Goal: Navigation & Orientation: Find specific page/section

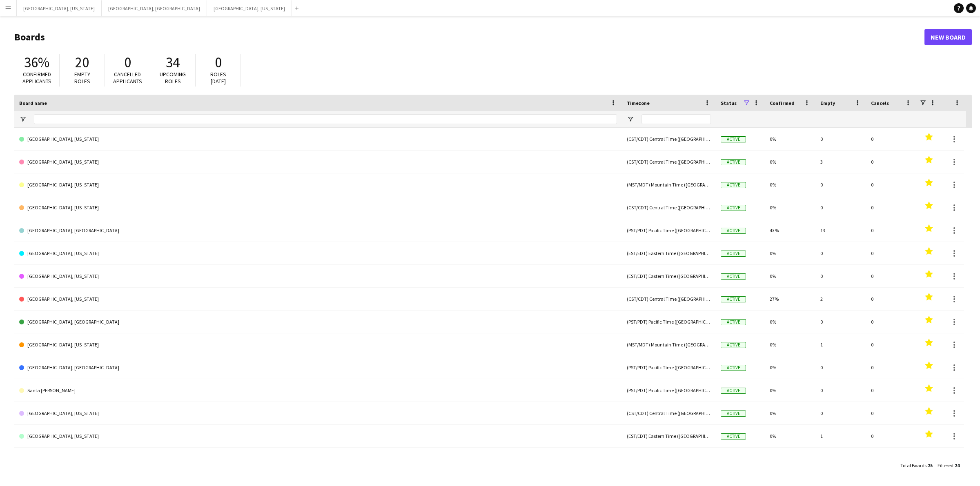
click at [0, 15] on button "Menu" at bounding box center [8, 8] width 16 height 16
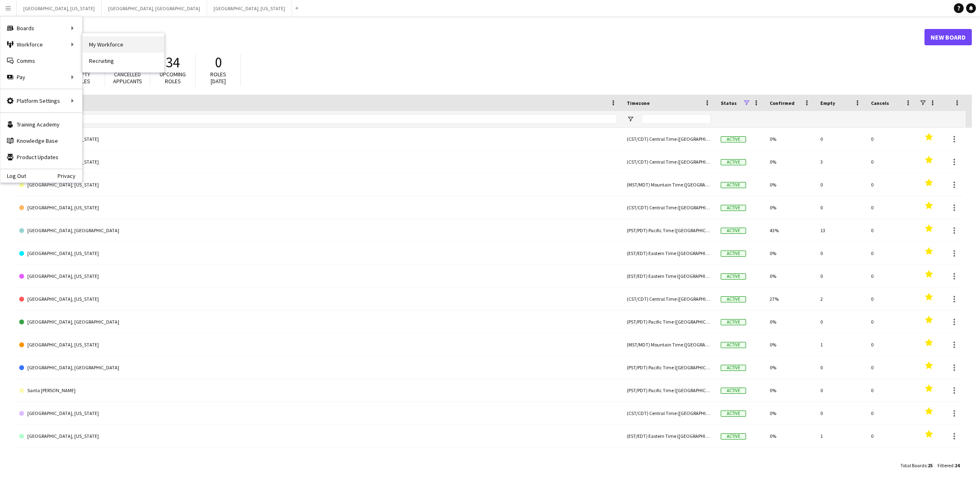
click at [119, 45] on link "My Workforce" at bounding box center [123, 44] width 82 height 16
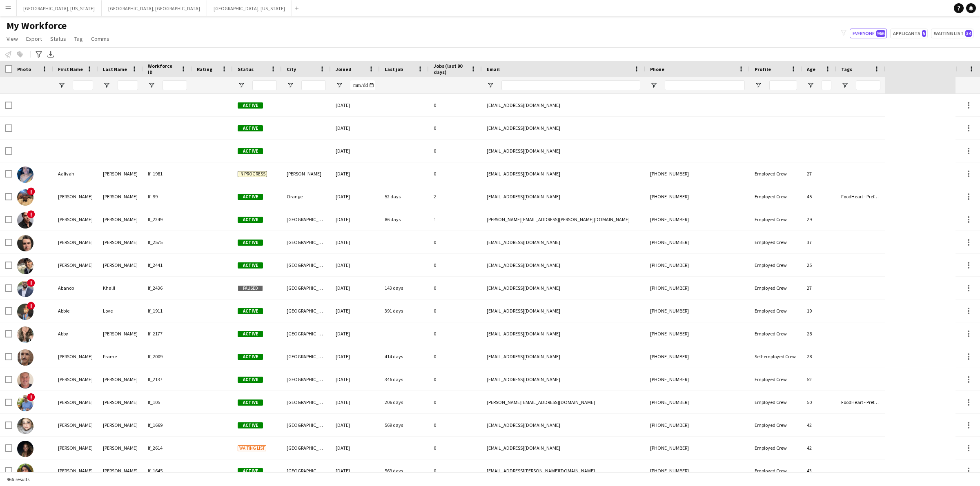
type input "**********"
click at [86, 86] on input "First Name Filter Input" at bounding box center [83, 85] width 20 height 10
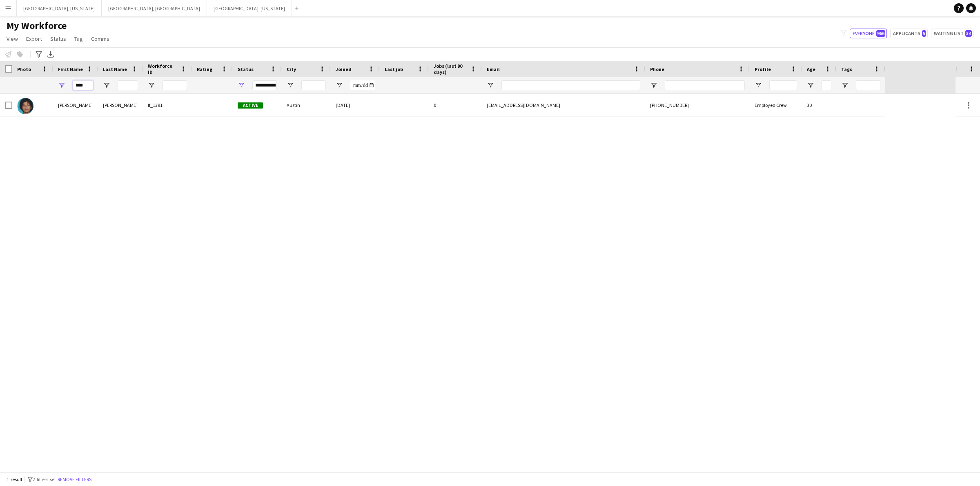
type input "****"
click at [238, 85] on span "Open Filter Menu" at bounding box center [241, 85] width 7 height 7
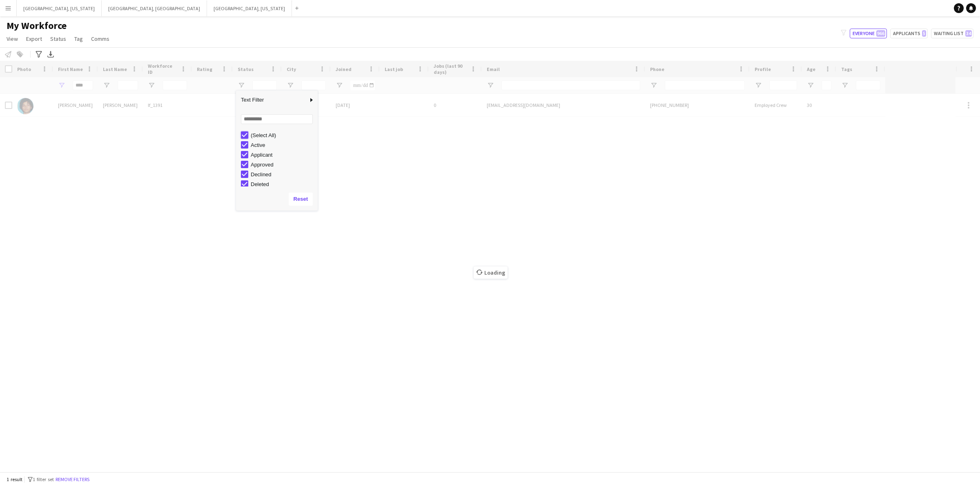
type input "***"
click at [233, 135] on div "Loading" at bounding box center [490, 266] width 980 height 411
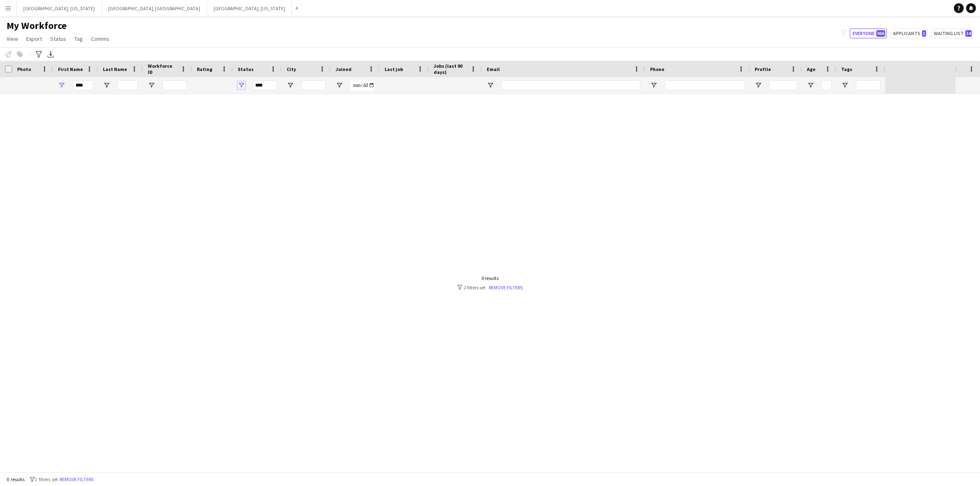
click at [241, 84] on span "Open Filter Menu" at bounding box center [241, 85] width 7 height 7
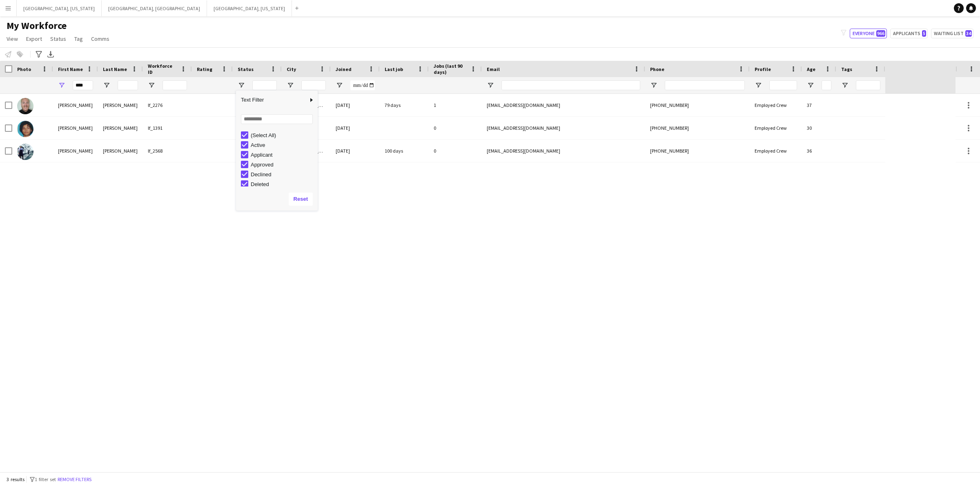
click at [167, 210] on div "[PERSON_NAME] lf_2276 Suspended [GEOGRAPHIC_DATA] [DATE] 79 days 1 [EMAIL_ADDRE…" at bounding box center [478, 283] width 956 height 378
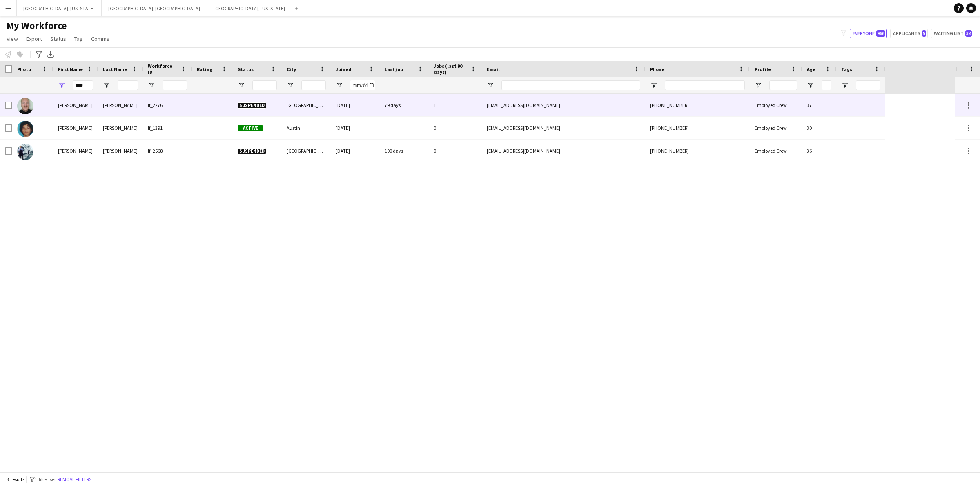
click at [101, 105] on div "[PERSON_NAME]" at bounding box center [120, 105] width 45 height 22
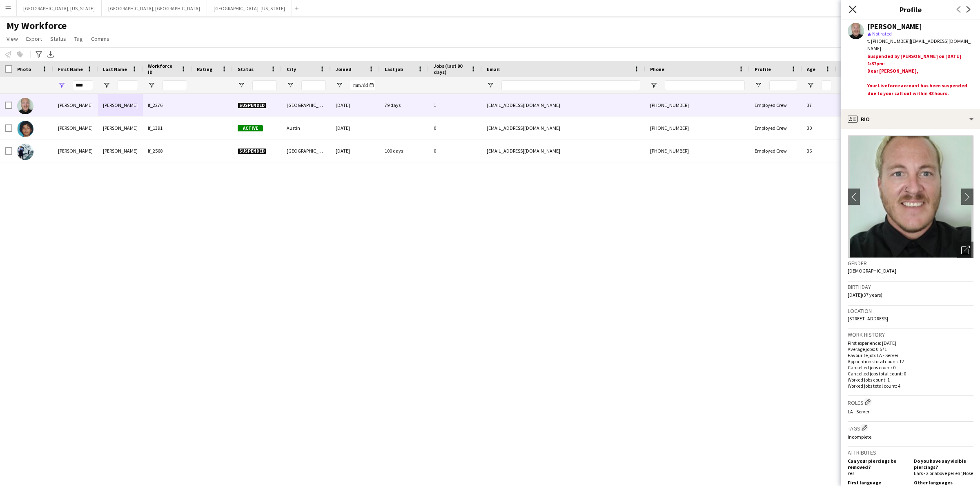
click at [853, 9] on icon at bounding box center [853, 9] width 8 height 8
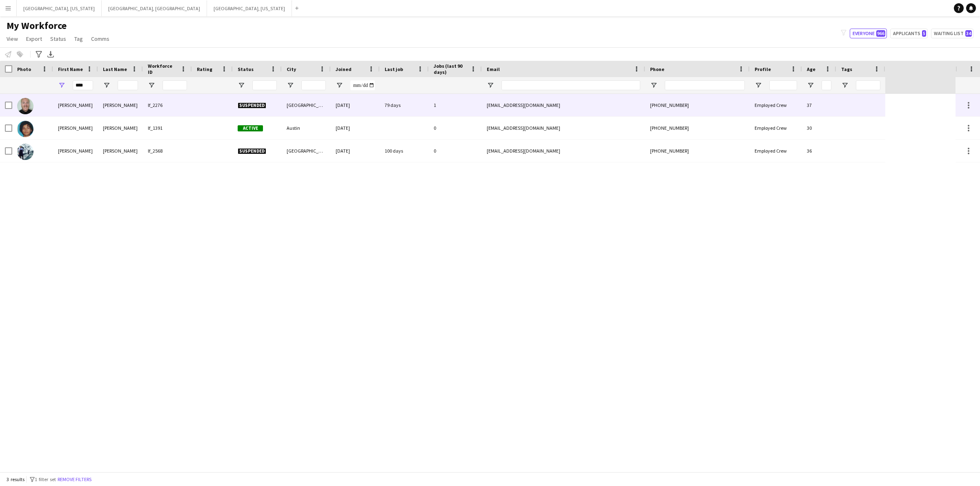
click at [319, 106] on div "[GEOGRAPHIC_DATA]" at bounding box center [306, 105] width 49 height 22
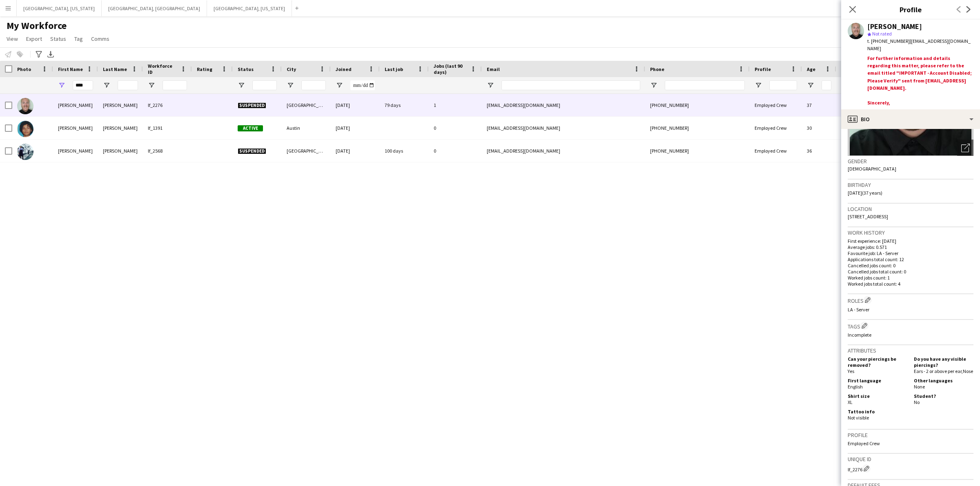
scroll to position [51, 0]
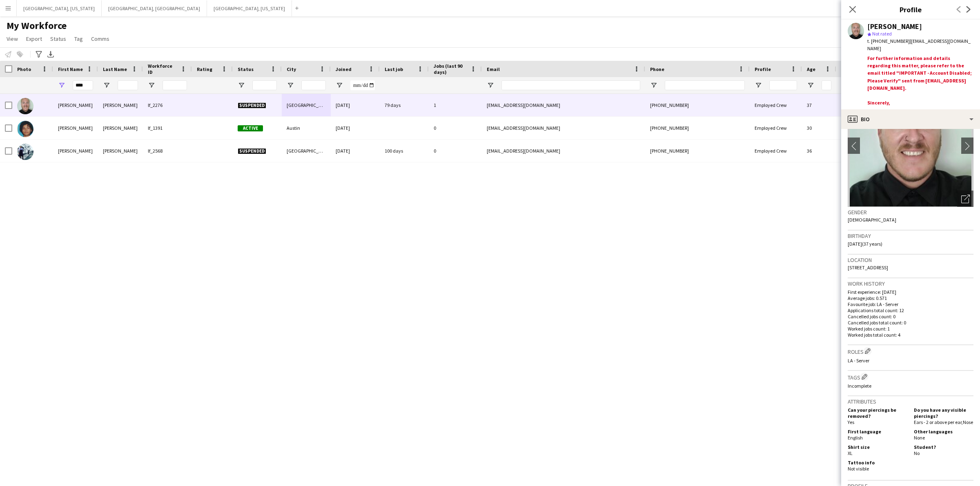
click at [851, 295] on p "First experience: [DATE]" at bounding box center [911, 292] width 126 height 6
drag, startPoint x: 847, startPoint y: 299, endPoint x: 912, endPoint y: 294, distance: 65.5
click at [912, 294] on app-crew-profile-bio "chevron-left chevron-right Open photos pop-in Gender [DEMOGRAPHIC_DATA] Birthda…" at bounding box center [910, 307] width 139 height 357
click at [851, 9] on icon "Close pop-in" at bounding box center [853, 9] width 8 height 8
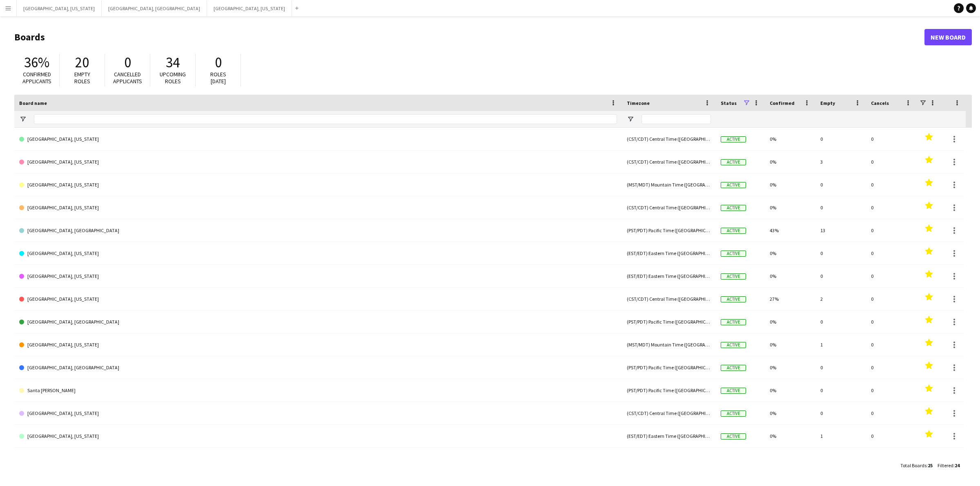
click at [5, 8] on app-icon "Menu" at bounding box center [8, 8] width 7 height 7
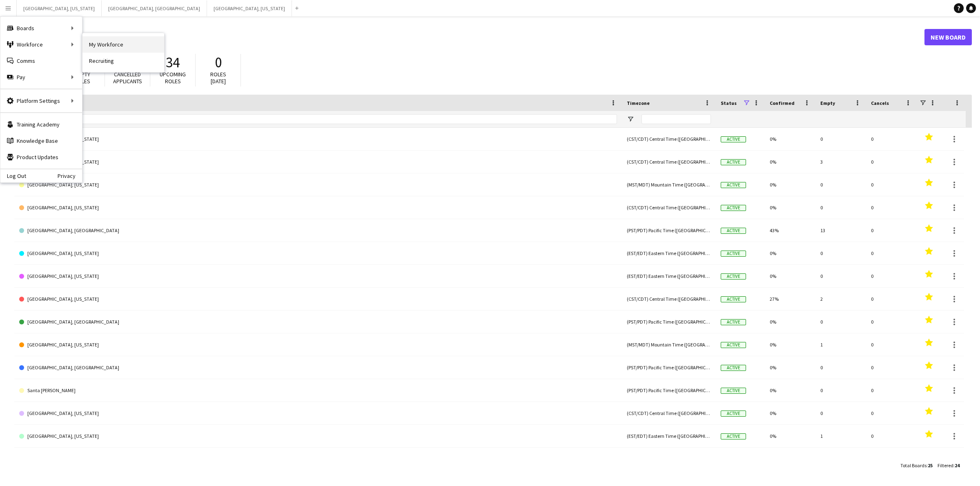
click at [112, 45] on link "My Workforce" at bounding box center [123, 44] width 82 height 16
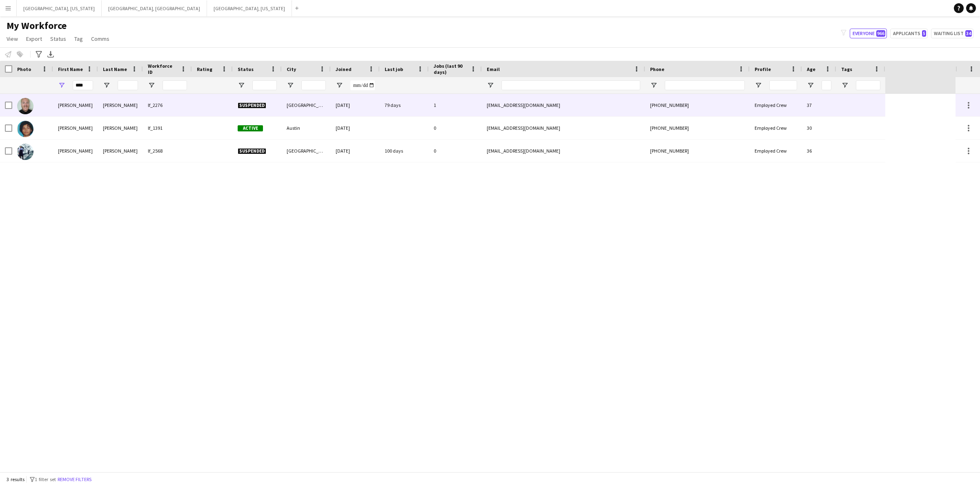
click at [352, 111] on div "[DATE]" at bounding box center [355, 105] width 49 height 22
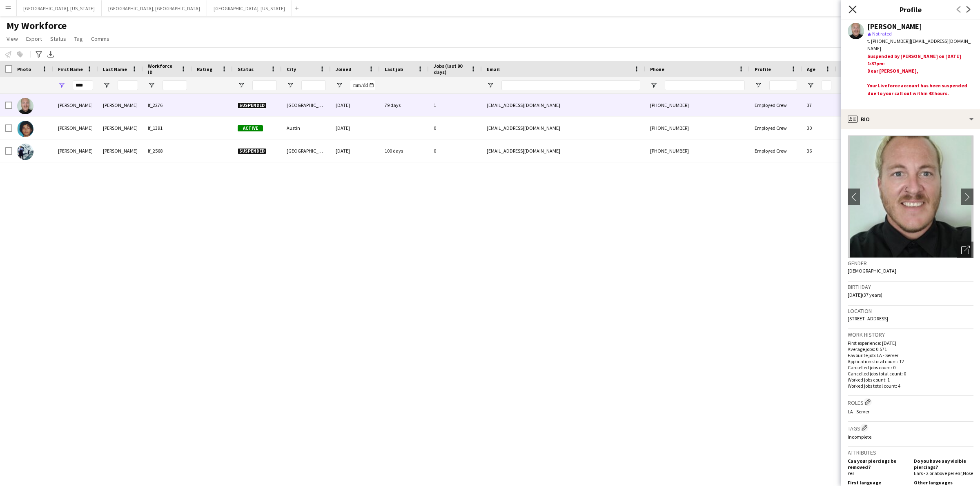
click at [849, 10] on icon "Close pop-in" at bounding box center [853, 9] width 8 height 8
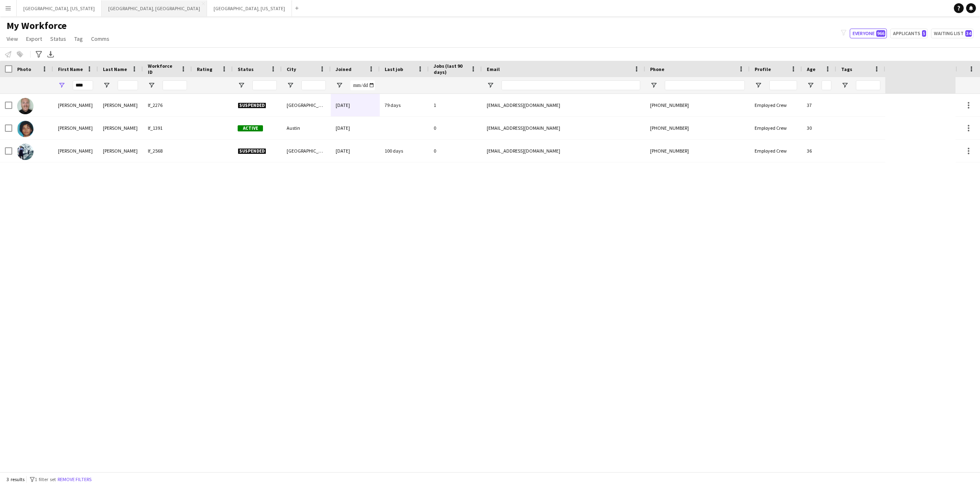
drag, startPoint x: 78, startPoint y: 8, endPoint x: 71, endPoint y: 14, distance: 9.0
click at [102, 8] on button "Los Angeles, CA Close" at bounding box center [154, 8] width 105 height 16
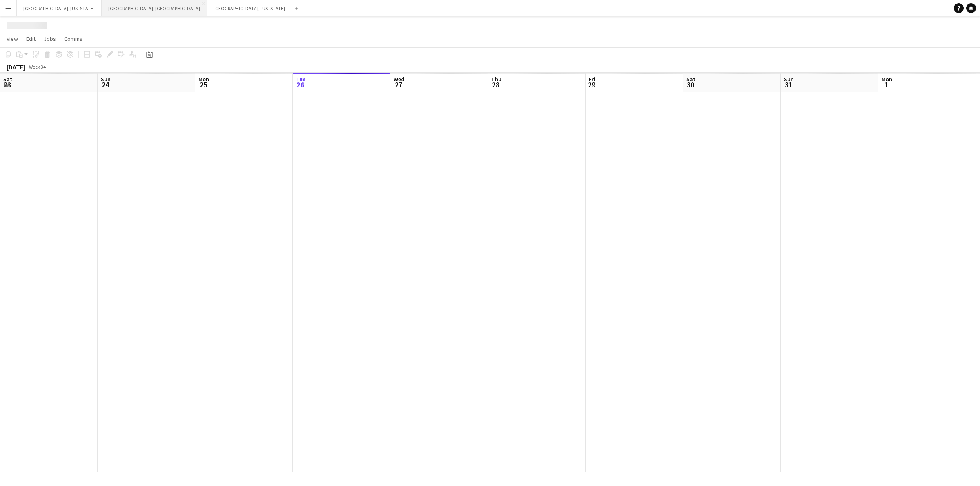
scroll to position [0, 195]
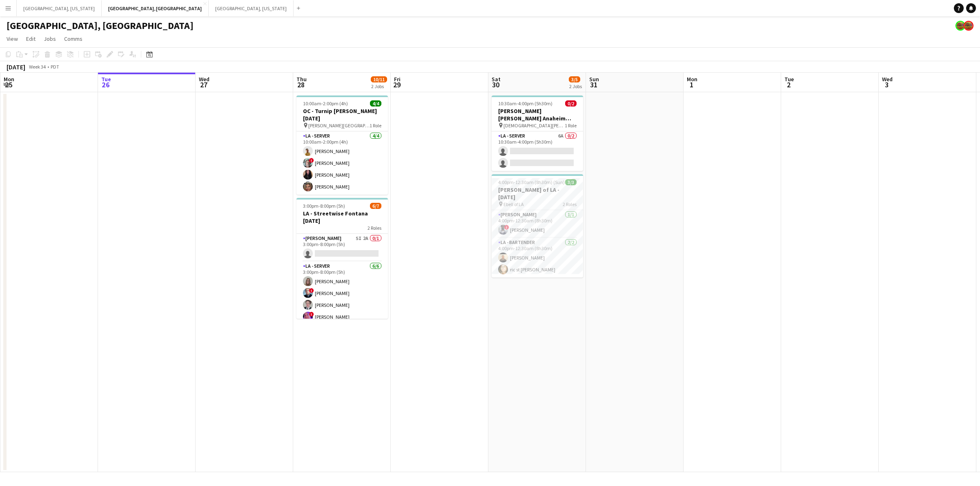
click at [1, 7] on button "Menu" at bounding box center [8, 8] width 16 height 16
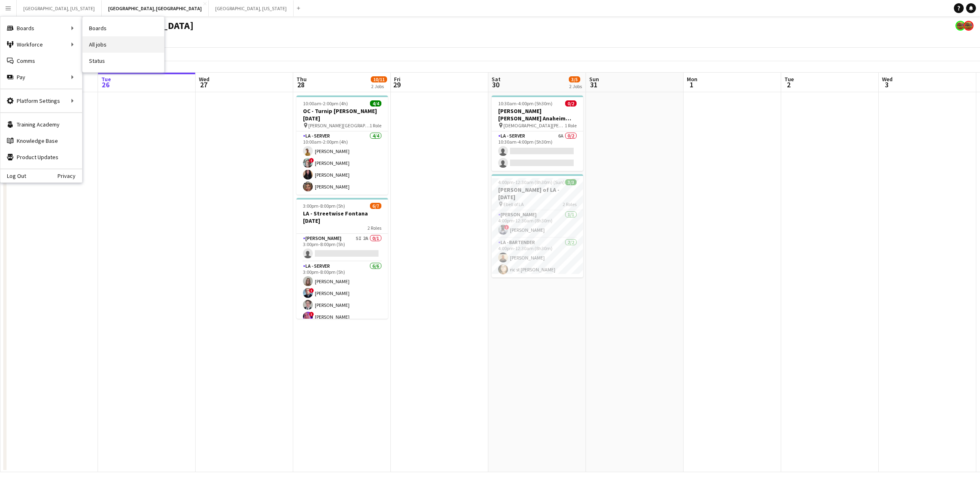
click at [116, 42] on link "All jobs" at bounding box center [123, 44] width 82 height 16
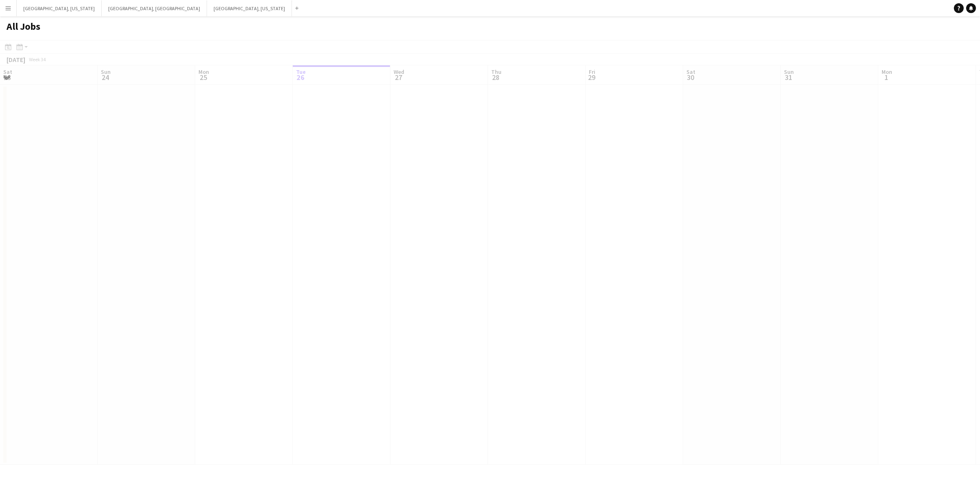
scroll to position [0, 195]
